Goal: Use online tool/utility: Utilize a website feature to perform a specific function

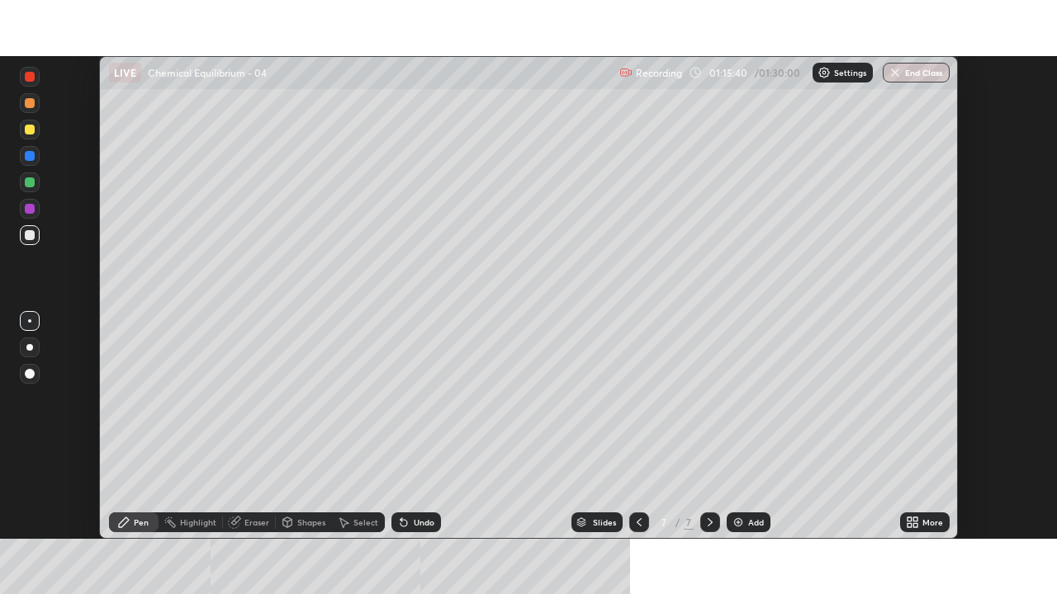
scroll to position [82061, 81487]
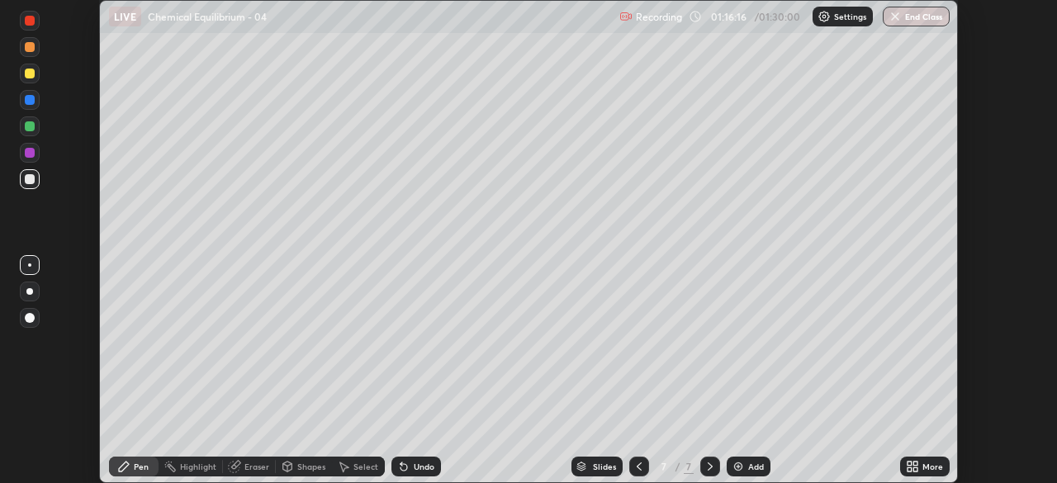
click at [909, 469] on icon at bounding box center [909, 469] width 4 height 4
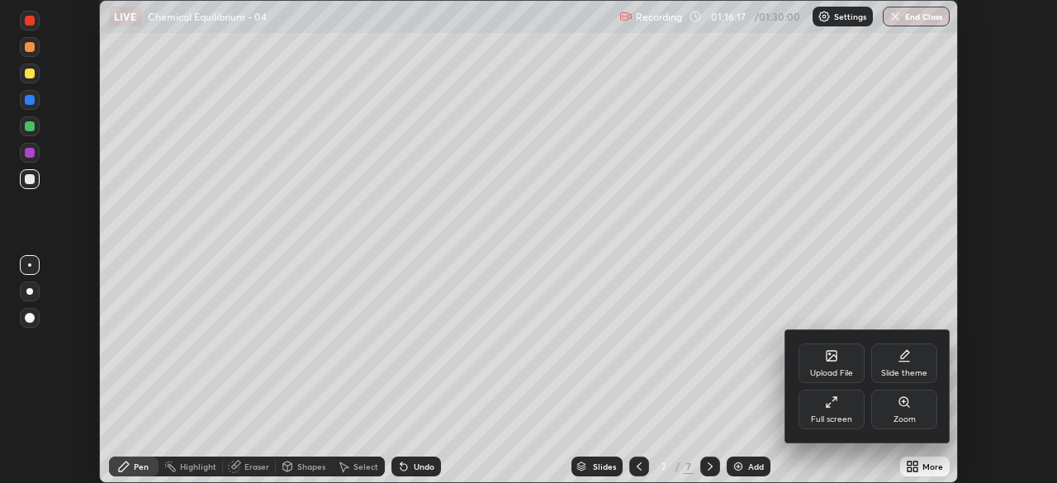
click at [839, 409] on div "Full screen" at bounding box center [831, 410] width 66 height 40
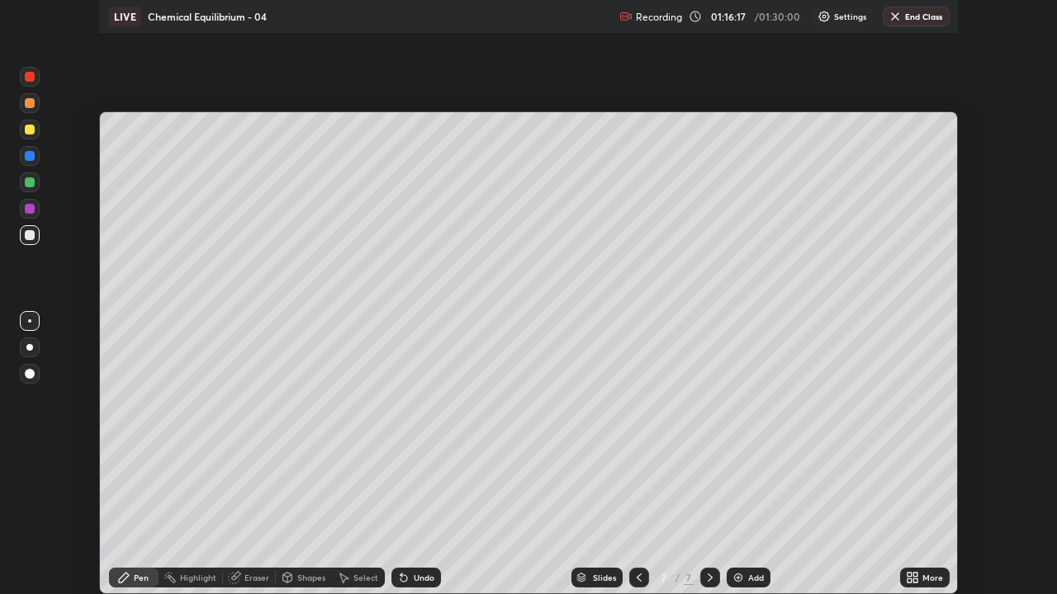
scroll to position [594, 1057]
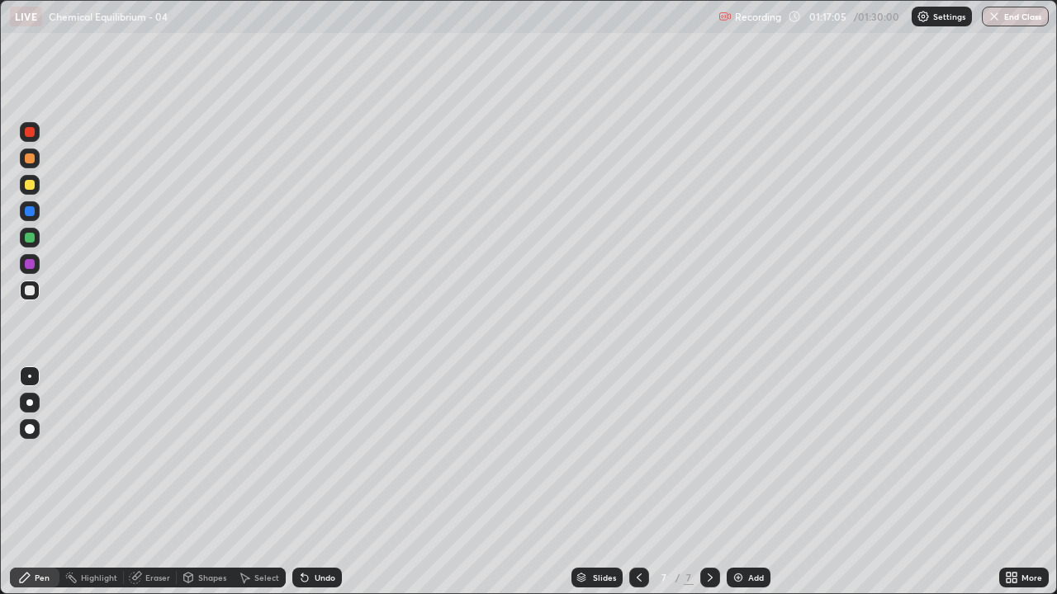
click at [318, 482] on div "Undo" at bounding box center [324, 578] width 21 height 8
click at [150, 482] on div "Eraser" at bounding box center [150, 578] width 53 height 20
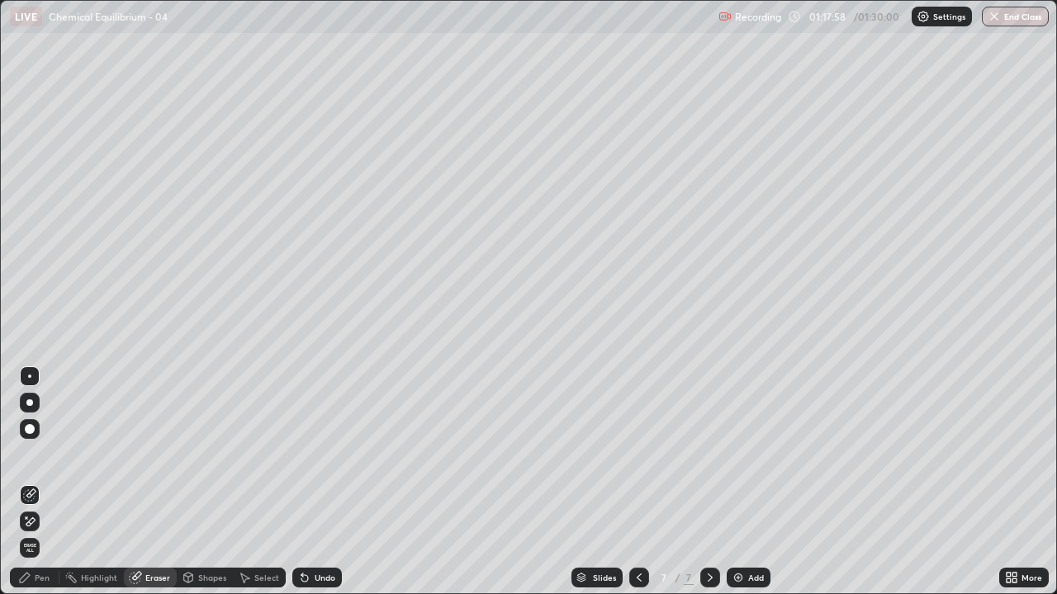
click at [26, 482] on div "Pen" at bounding box center [35, 578] width 50 height 20
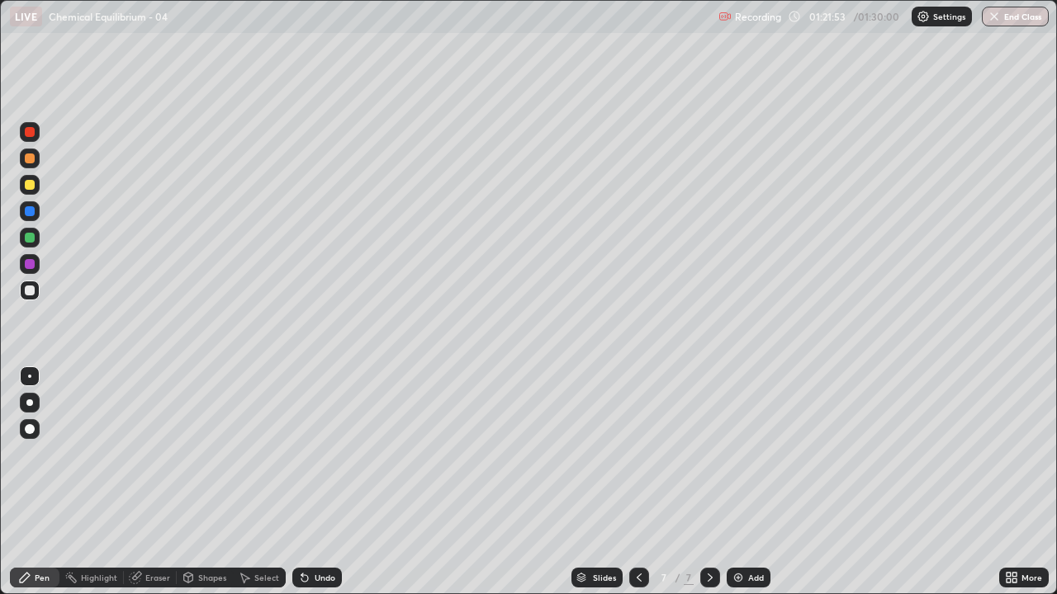
click at [740, 482] on img at bounding box center [737, 577] width 13 height 13
click at [314, 482] on div "Undo" at bounding box center [317, 578] width 50 height 20
click at [310, 482] on div "Undo" at bounding box center [317, 578] width 50 height 20
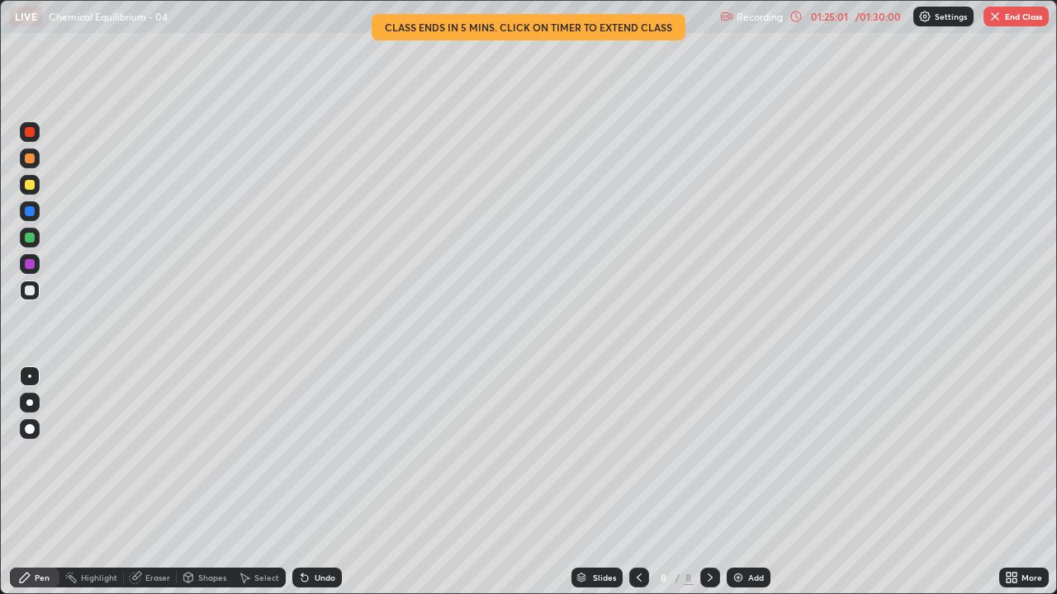
click at [1002, 23] on button "End Class" at bounding box center [1015, 17] width 65 height 20
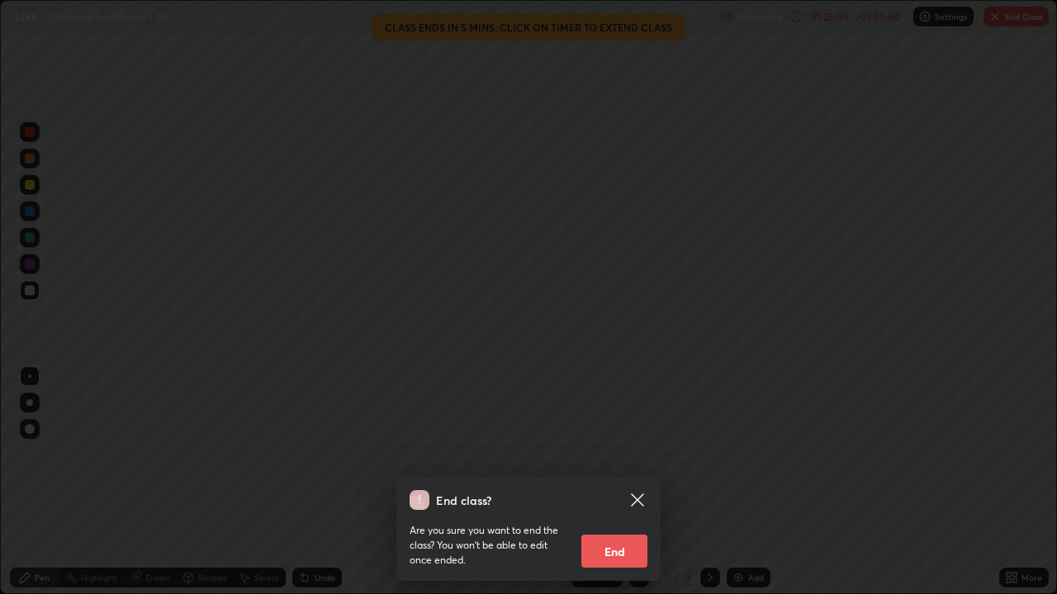
click at [619, 482] on button "End" at bounding box center [614, 551] width 66 height 33
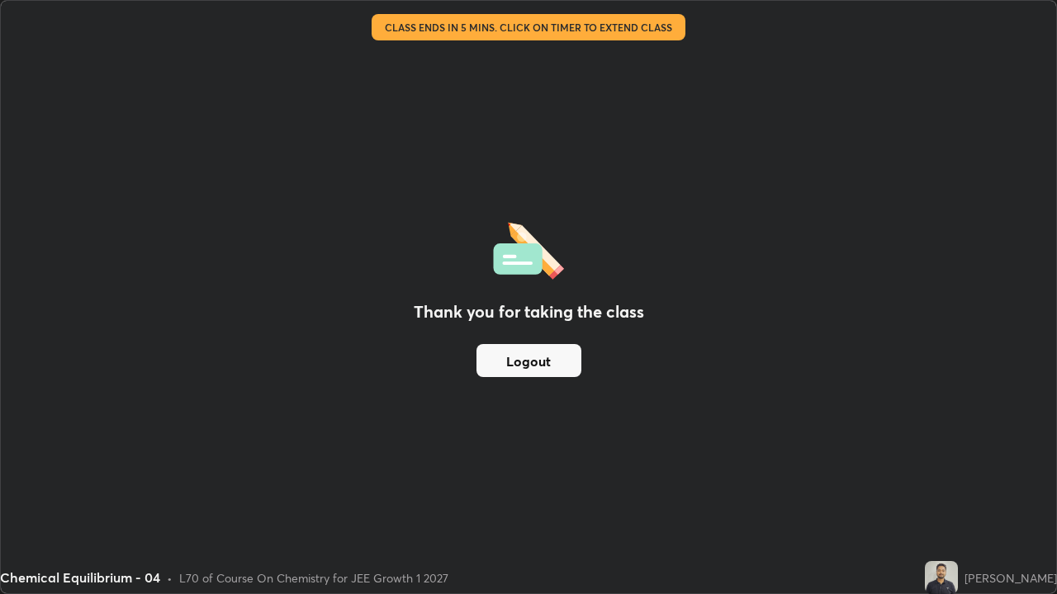
click at [532, 371] on button "Logout" at bounding box center [528, 360] width 105 height 33
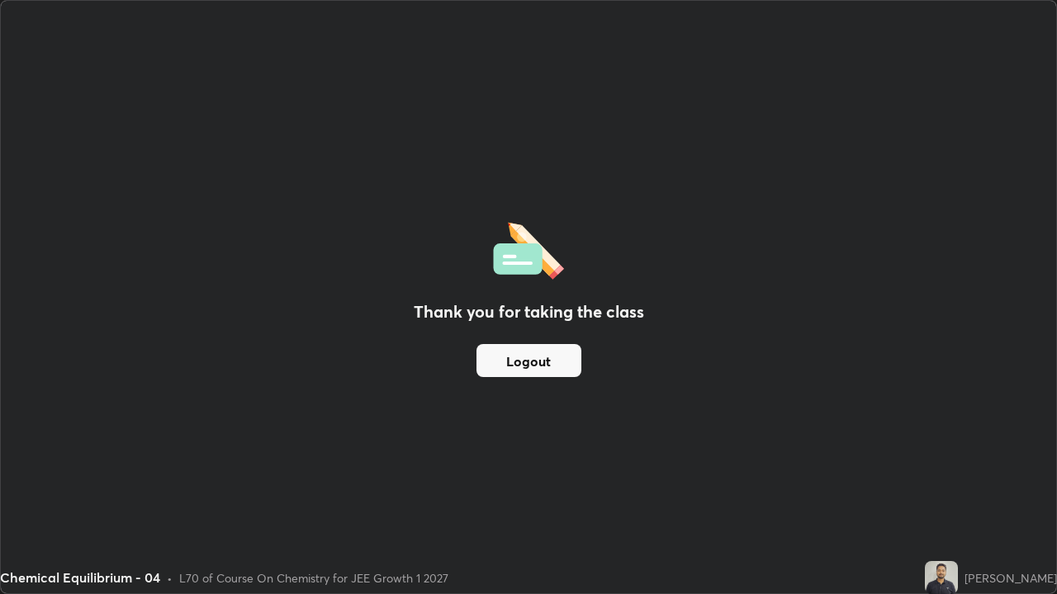
click at [527, 371] on button "Logout" at bounding box center [528, 360] width 105 height 33
click at [527, 374] on button "Logout" at bounding box center [528, 360] width 105 height 33
click at [529, 376] on button "Logout" at bounding box center [528, 360] width 105 height 33
click at [532, 374] on button "Logout" at bounding box center [528, 360] width 105 height 33
